Goal: Navigation & Orientation: Go to known website

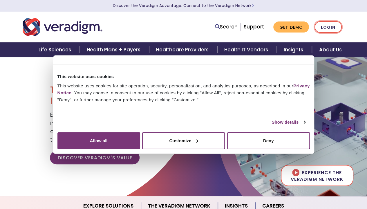
click at [329, 30] on link "Login" at bounding box center [328, 27] width 27 height 12
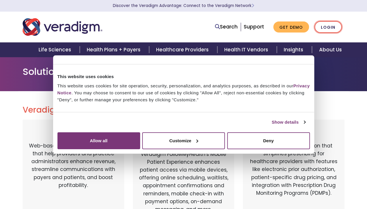
click at [329, 27] on link "Login" at bounding box center [328, 27] width 27 height 12
click at [364, 3] on section "Discover the Veradigm Advantage: Connect to the Veradigm Network" at bounding box center [183, 6] width 367 height 12
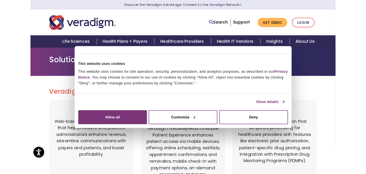
scroll to position [29, 0]
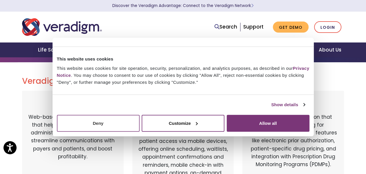
click at [104, 127] on button "Deny" at bounding box center [98, 122] width 83 height 17
